Goal: Task Accomplishment & Management: Complete application form

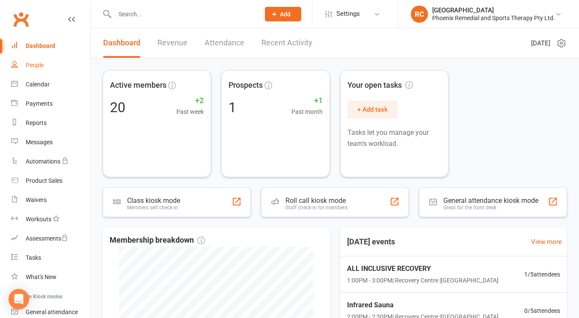
click at [49, 66] on link "People" at bounding box center [50, 65] width 79 height 19
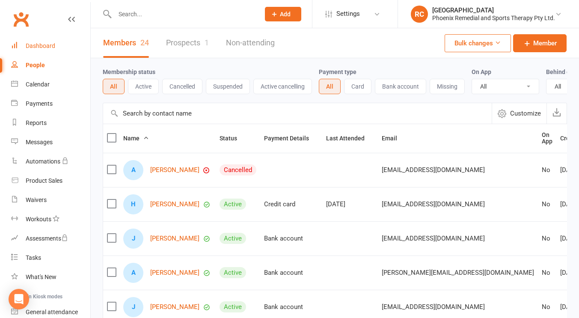
click at [41, 40] on link "Dashboard" at bounding box center [50, 45] width 79 height 19
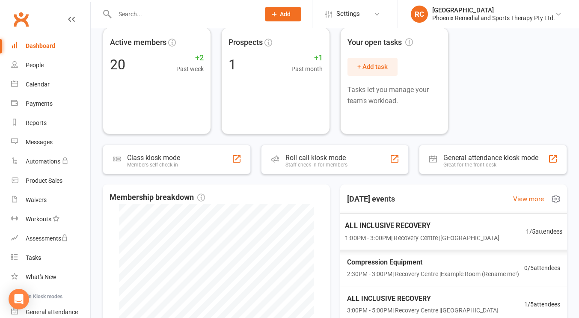
click at [437, 223] on span "ALL INCLUSIVE RECOVERY" at bounding box center [422, 225] width 154 height 11
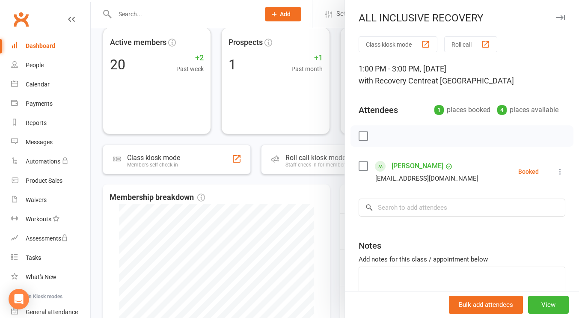
click at [308, 194] on div at bounding box center [335, 159] width 488 height 318
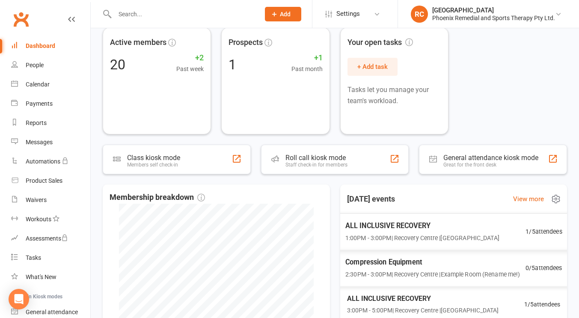
click at [516, 239] on div "ALL INCLUSIVE RECOVERY 1:00PM - 3:00PM | [GEOGRAPHIC_DATA] | [GEOGRAPHIC_DATA] …" at bounding box center [454, 231] width 238 height 37
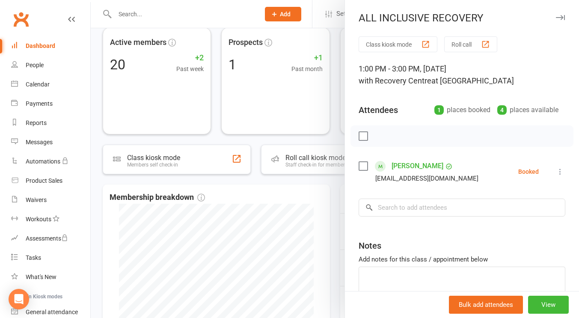
click at [404, 167] on link "[PERSON_NAME]" at bounding box center [417, 166] width 52 height 14
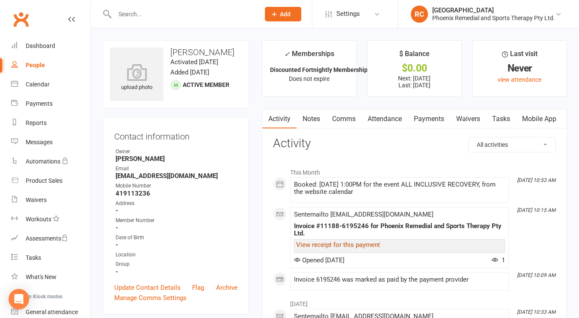
click at [366, 243] on link "View receipt for this payment" at bounding box center [338, 245] width 84 height 8
click at [38, 45] on div "Dashboard" at bounding box center [41, 45] width 30 height 7
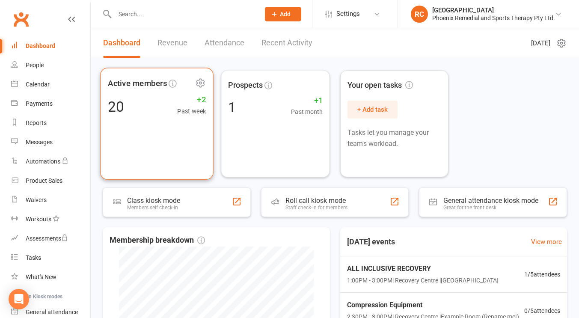
click at [177, 135] on div "Active members 20 +2 Past week" at bounding box center [156, 124] width 113 height 112
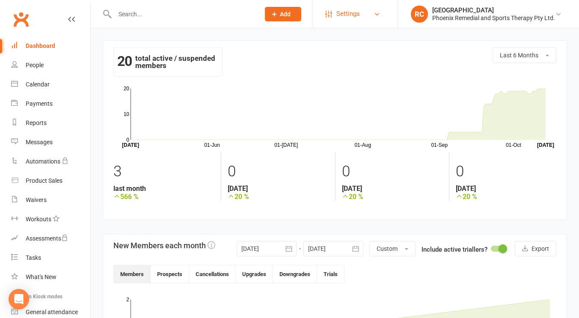
click at [364, 11] on link "Settings" at bounding box center [354, 13] width 59 height 19
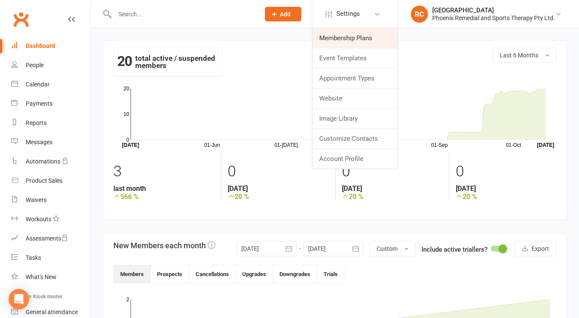
click at [351, 36] on link "Membership Plans" at bounding box center [354, 38] width 85 height 20
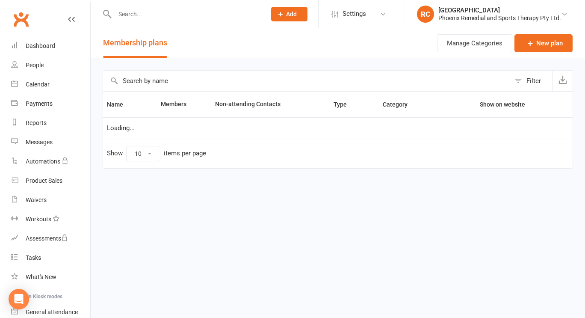
select select "25"
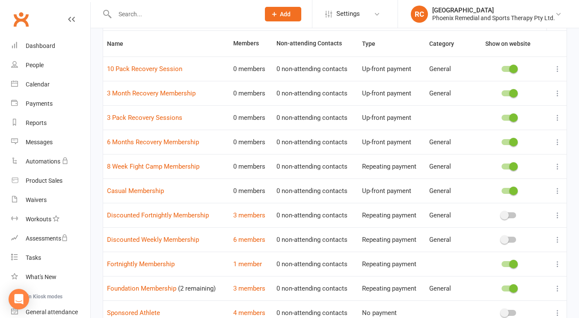
scroll to position [59, 0]
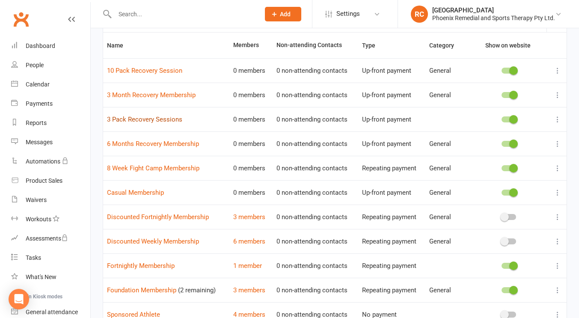
click at [154, 122] on link "3 Pack Recovery Sessions" at bounding box center [144, 119] width 75 height 8
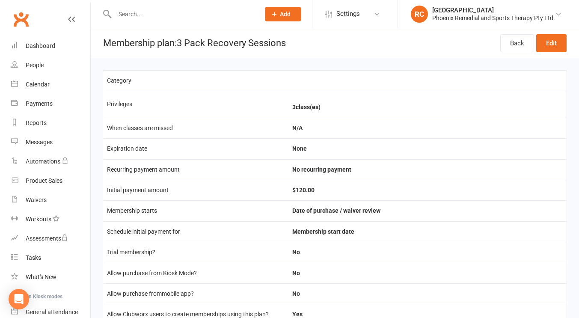
click at [263, 12] on div "Prospect Member Non-attending contact Class / event Appointment Task Membership…" at bounding box center [283, 14] width 58 height 28
click at [23, 68] on link "People" at bounding box center [50, 65] width 79 height 19
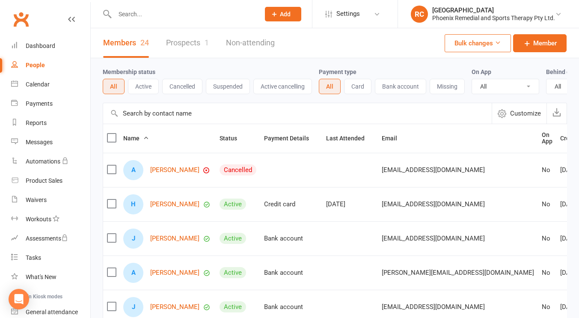
click at [200, 41] on link "Prospects 1" at bounding box center [187, 43] width 43 height 30
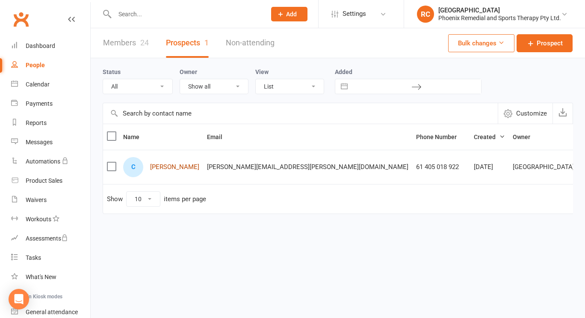
click at [187, 165] on link "[PERSON_NAME]" at bounding box center [174, 166] width 49 height 7
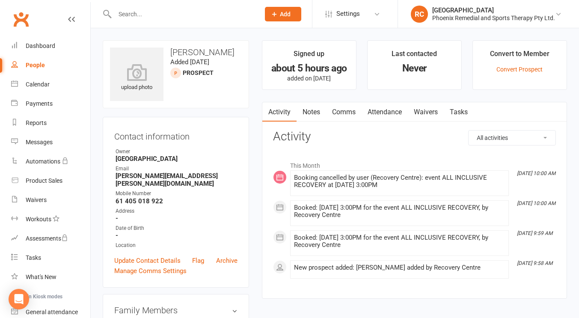
scroll to position [1, 0]
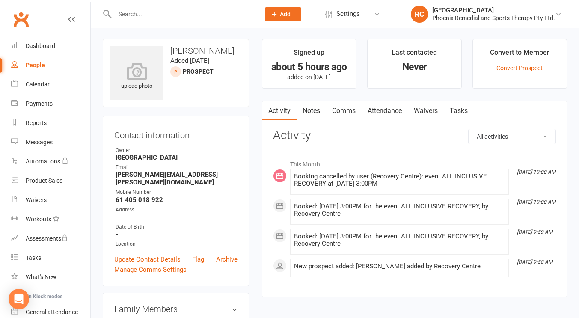
click at [511, 55] on div "Convert to Member" at bounding box center [519, 54] width 59 height 15
click at [524, 65] on link "Convert Prospect" at bounding box center [519, 68] width 46 height 7
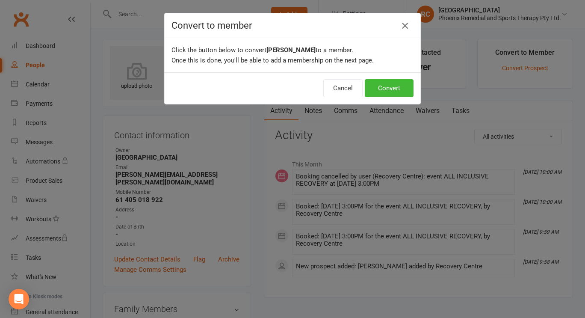
click at [400, 25] on icon "button" at bounding box center [405, 26] width 10 height 10
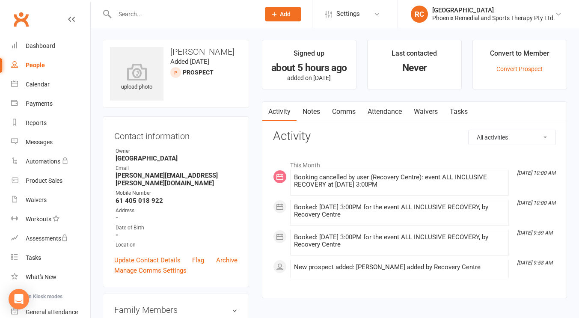
scroll to position [4, 0]
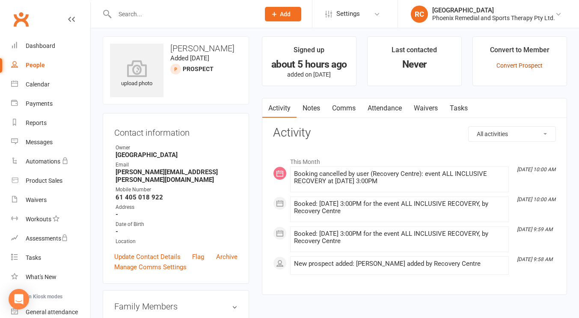
click at [518, 64] on link "Convert Prospect" at bounding box center [519, 65] width 46 height 7
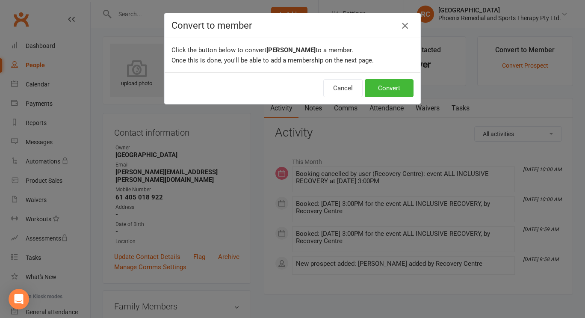
click at [403, 28] on icon "button" at bounding box center [405, 26] width 10 height 10
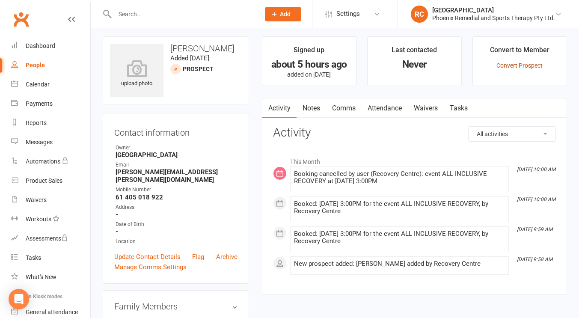
click at [526, 65] on link "Convert Prospect" at bounding box center [519, 65] width 46 height 7
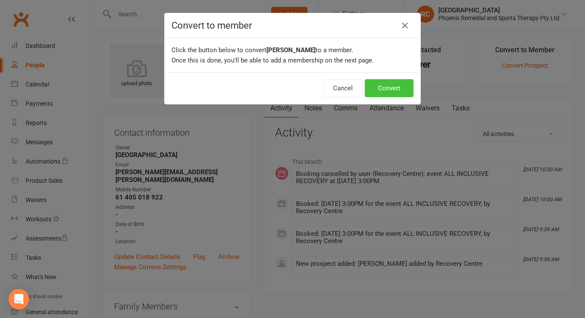
click at [394, 89] on button "Convert" at bounding box center [389, 88] width 49 height 18
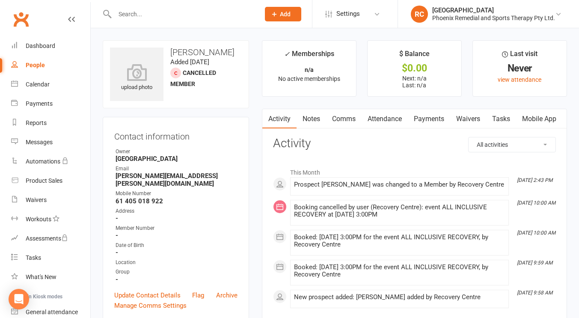
click at [30, 67] on div "People" at bounding box center [35, 65] width 19 height 7
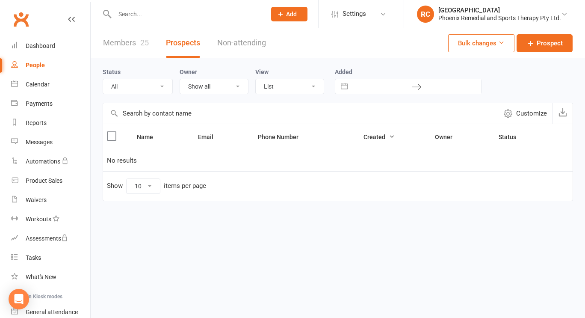
click at [117, 42] on link "Members 25" at bounding box center [126, 43] width 46 height 30
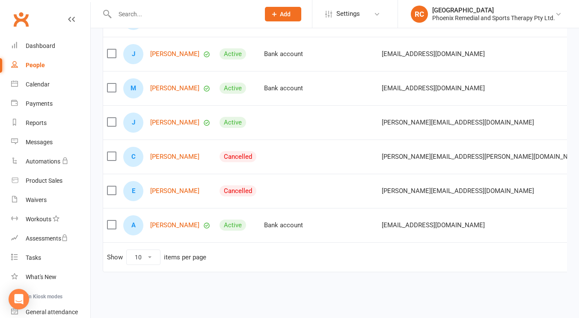
scroll to position [261, 0]
click at [180, 153] on link "[PERSON_NAME]" at bounding box center [174, 156] width 49 height 7
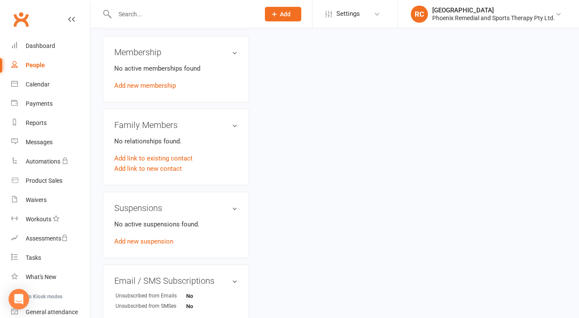
scroll to position [269, 0]
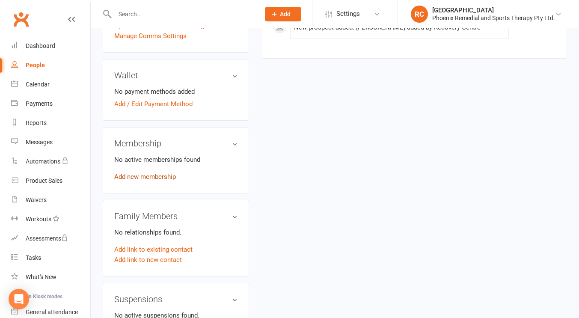
click at [134, 173] on link "Add new membership" at bounding box center [145, 177] width 62 height 8
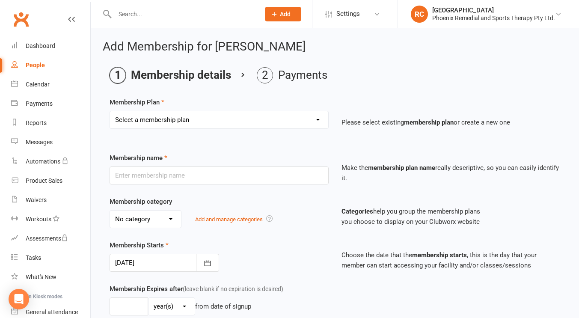
click at [231, 119] on select "Select a membership plan Create new Membership Plan Casual Membership Sponsored…" at bounding box center [219, 119] width 218 height 17
select select "6"
click at [110, 111] on select "Select a membership plan Create new Membership Plan Casual Membership Sponsored…" at bounding box center [219, 119] width 218 height 17
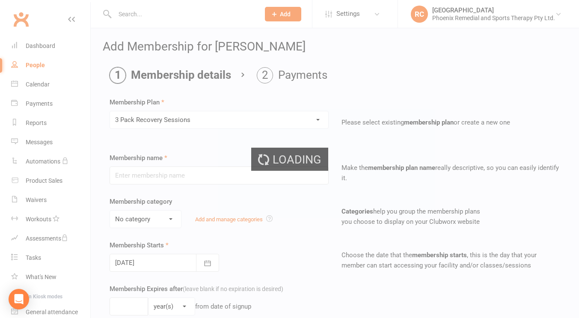
type input "3 Pack Recovery Sessions"
type input "0"
type input "3"
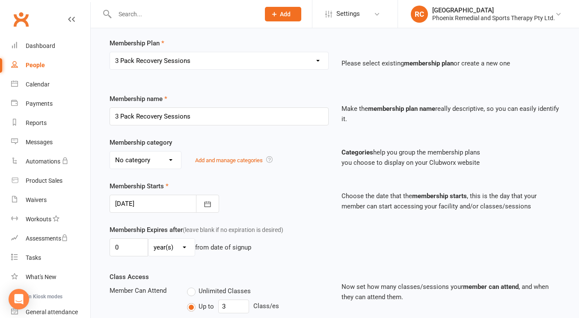
scroll to position [59, 0]
click at [170, 162] on select "No category General Sponsored Athlete" at bounding box center [145, 160] width 71 height 17
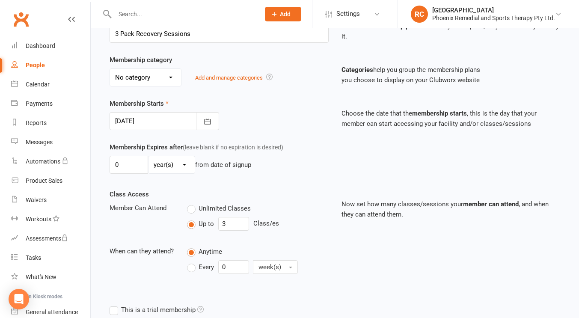
scroll to position [249, 0]
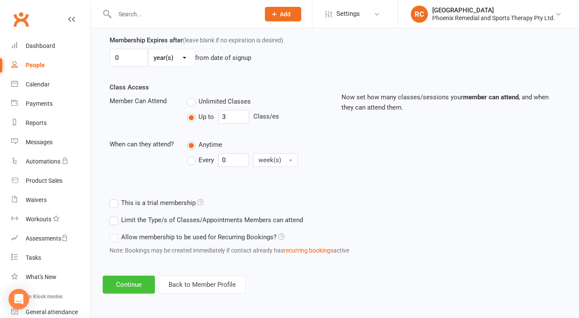
click at [127, 282] on button "Continue" at bounding box center [129, 284] width 52 height 18
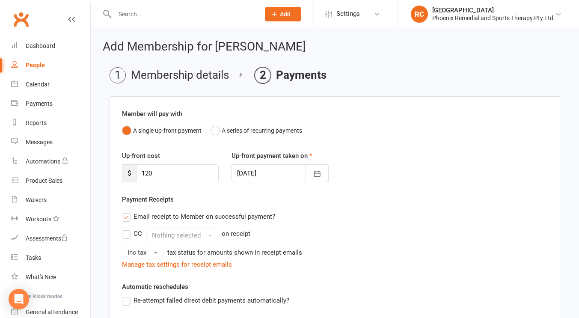
scroll to position [182, 0]
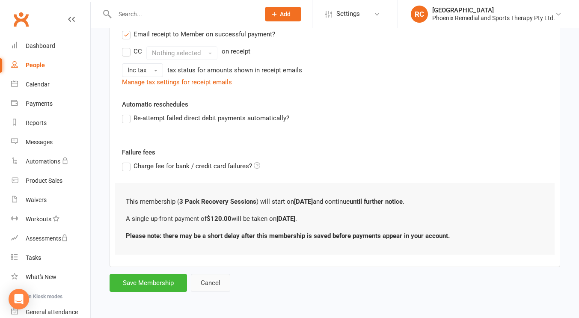
click at [216, 287] on button "Cancel" at bounding box center [210, 283] width 39 height 18
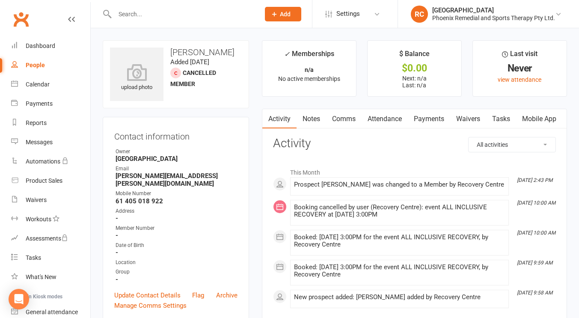
click at [30, 71] on link "People" at bounding box center [50, 65] width 79 height 19
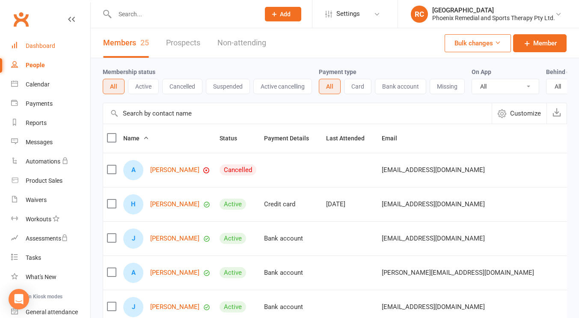
click at [52, 42] on div "Dashboard" at bounding box center [41, 45] width 30 height 7
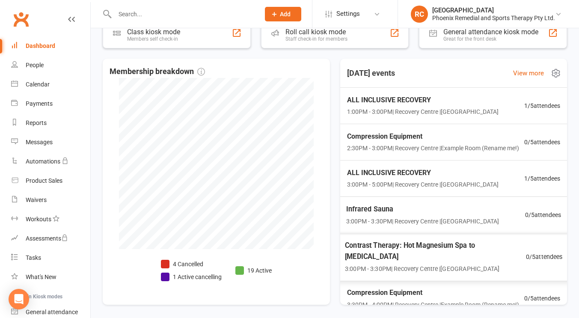
scroll to position [165, 0]
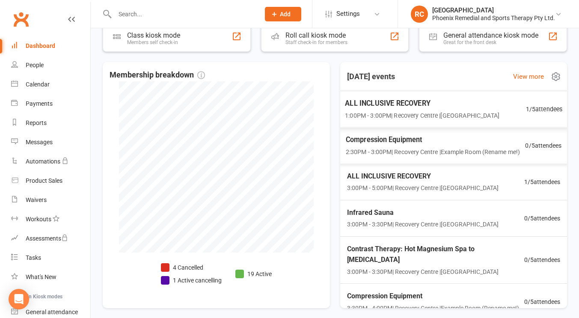
click at [424, 111] on span "1:00PM - 3:00PM | [GEOGRAPHIC_DATA] | [GEOGRAPHIC_DATA]" at bounding box center [422, 115] width 154 height 10
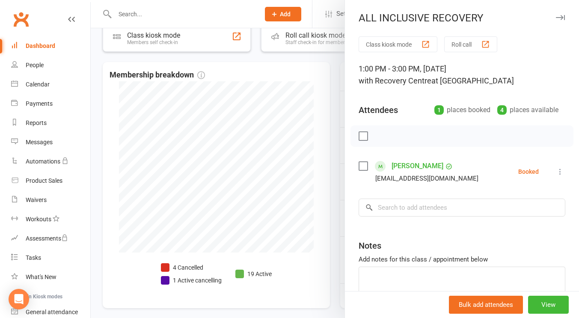
click at [547, 23] on div "ALL INCLUSIVE RECOVERY" at bounding box center [462, 18] width 234 height 12
click at [556, 19] on icon "button" at bounding box center [560, 17] width 9 height 5
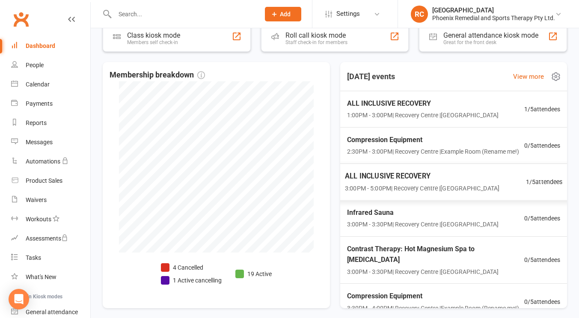
click at [434, 181] on span "ALL INCLUSIVE RECOVERY" at bounding box center [422, 175] width 154 height 11
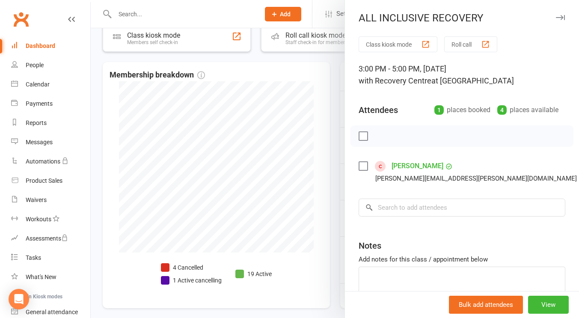
click at [556, 17] on icon "button" at bounding box center [560, 17] width 9 height 5
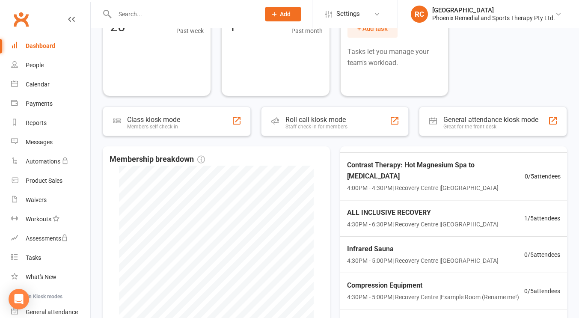
scroll to position [80, 0]
